Goal: Find specific page/section: Find specific page/section

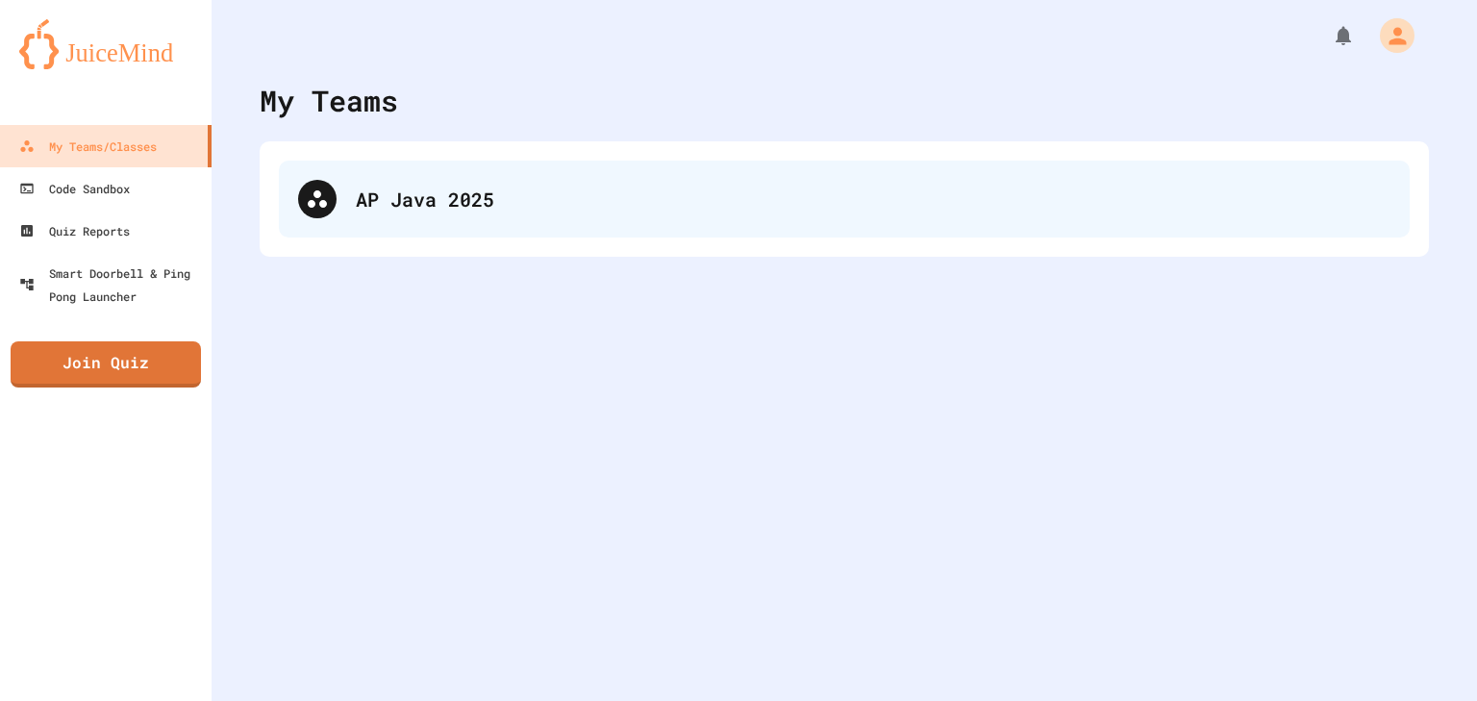
click at [480, 214] on div "AP Java 2025" at bounding box center [844, 199] width 1131 height 77
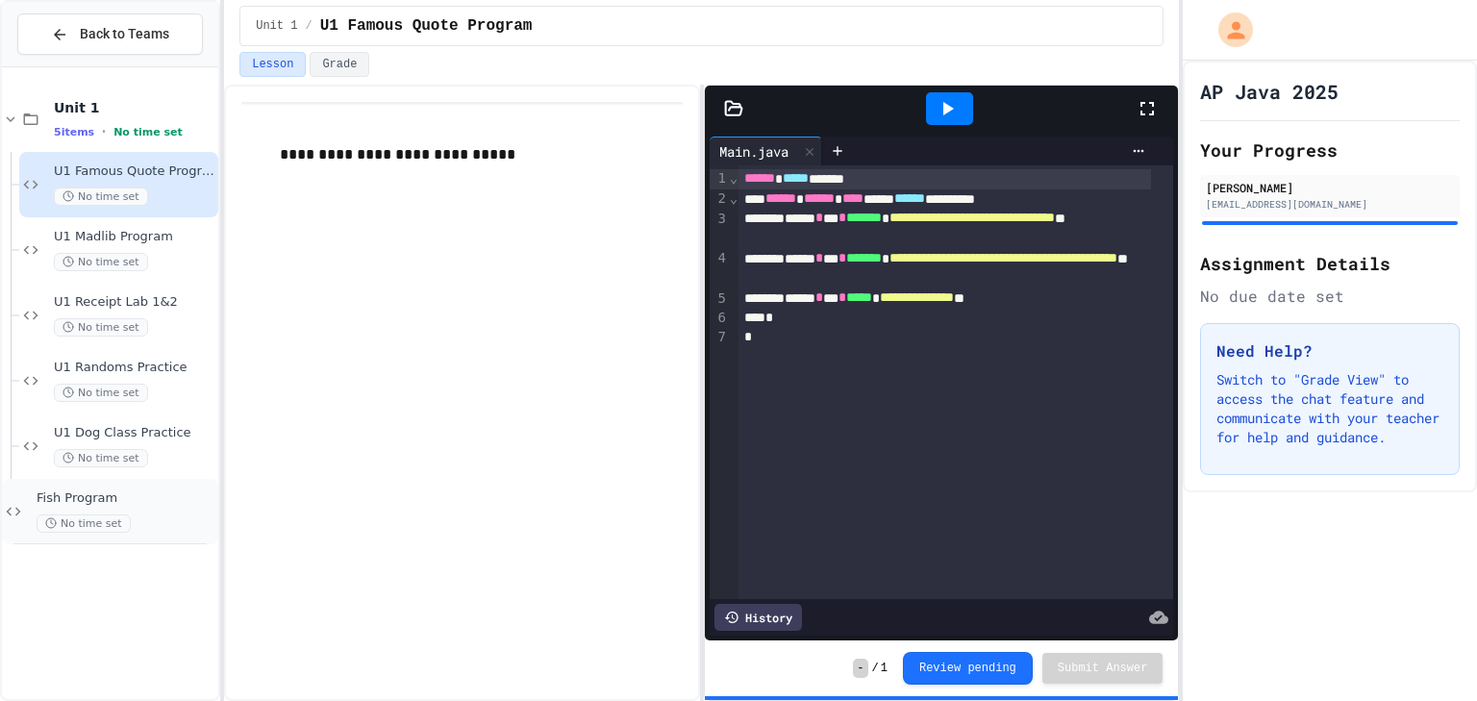
click at [119, 530] on span "No time set" at bounding box center [84, 524] width 94 height 18
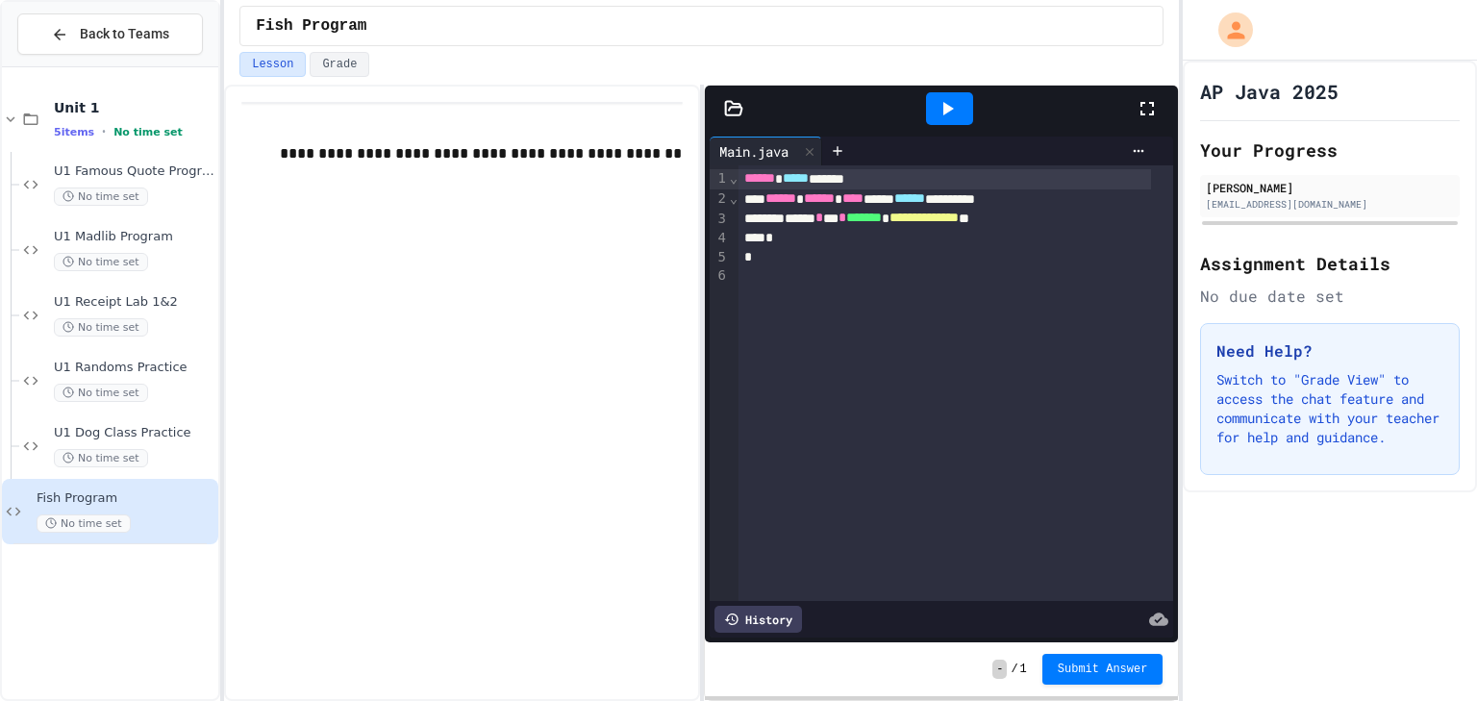
click at [511, 158] on link "**********" at bounding box center [481, 153] width 402 height 14
click at [376, 161] on link "**********" at bounding box center [481, 153] width 402 height 14
